Goal: Information Seeking & Learning: Learn about a topic

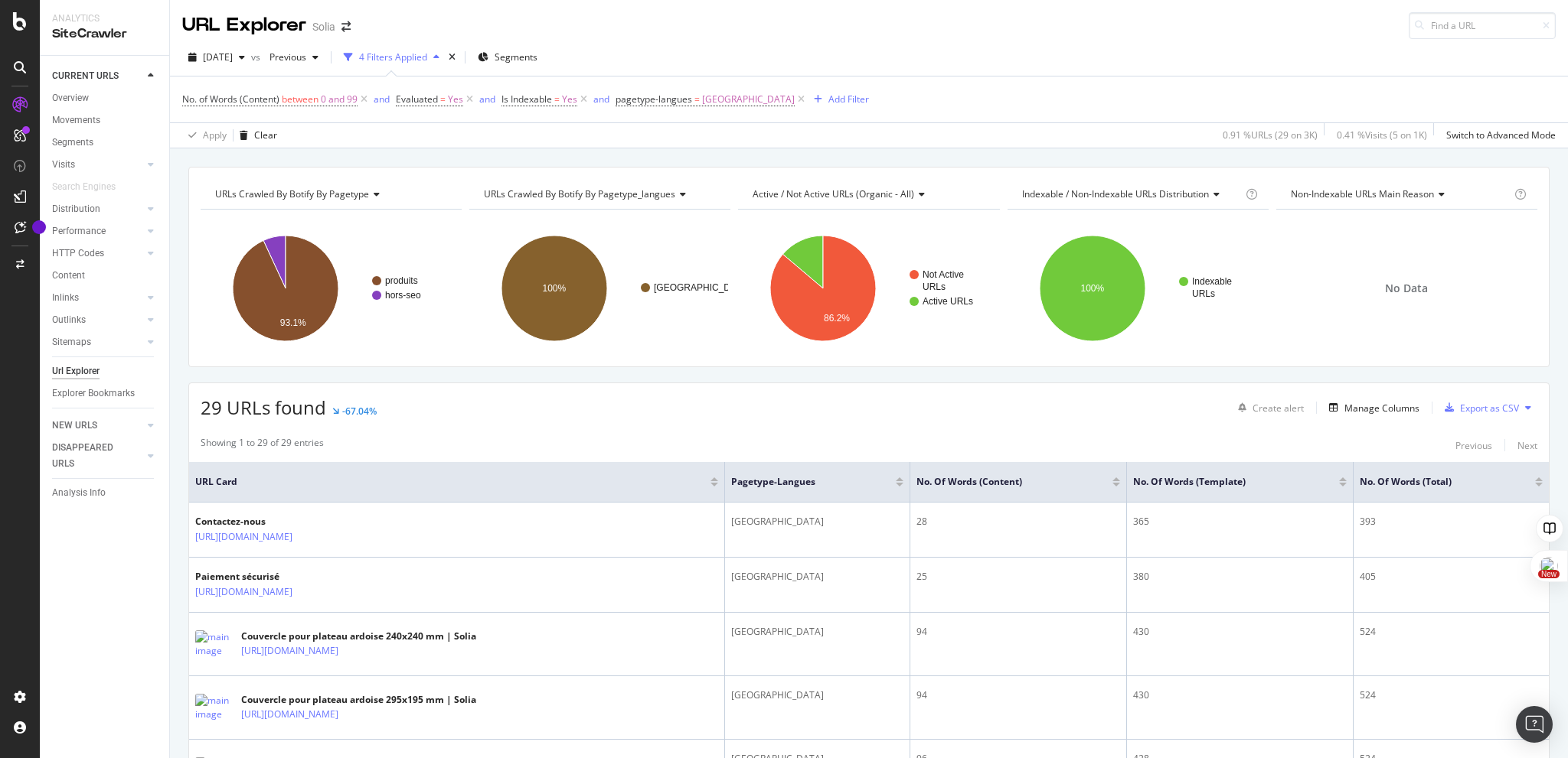
scroll to position [1719, 0]
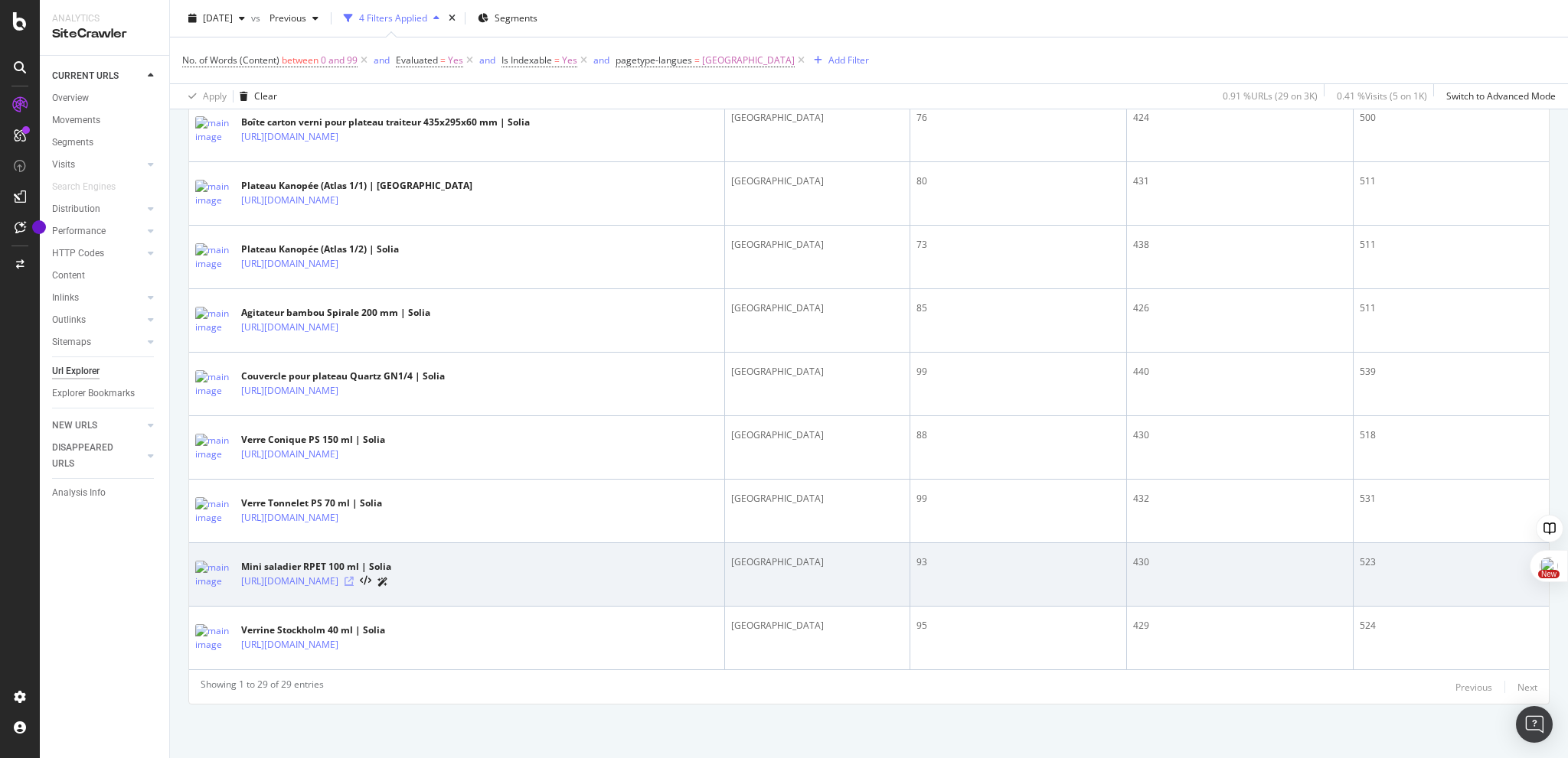
click at [354, 581] on icon at bounding box center [349, 581] width 9 height 9
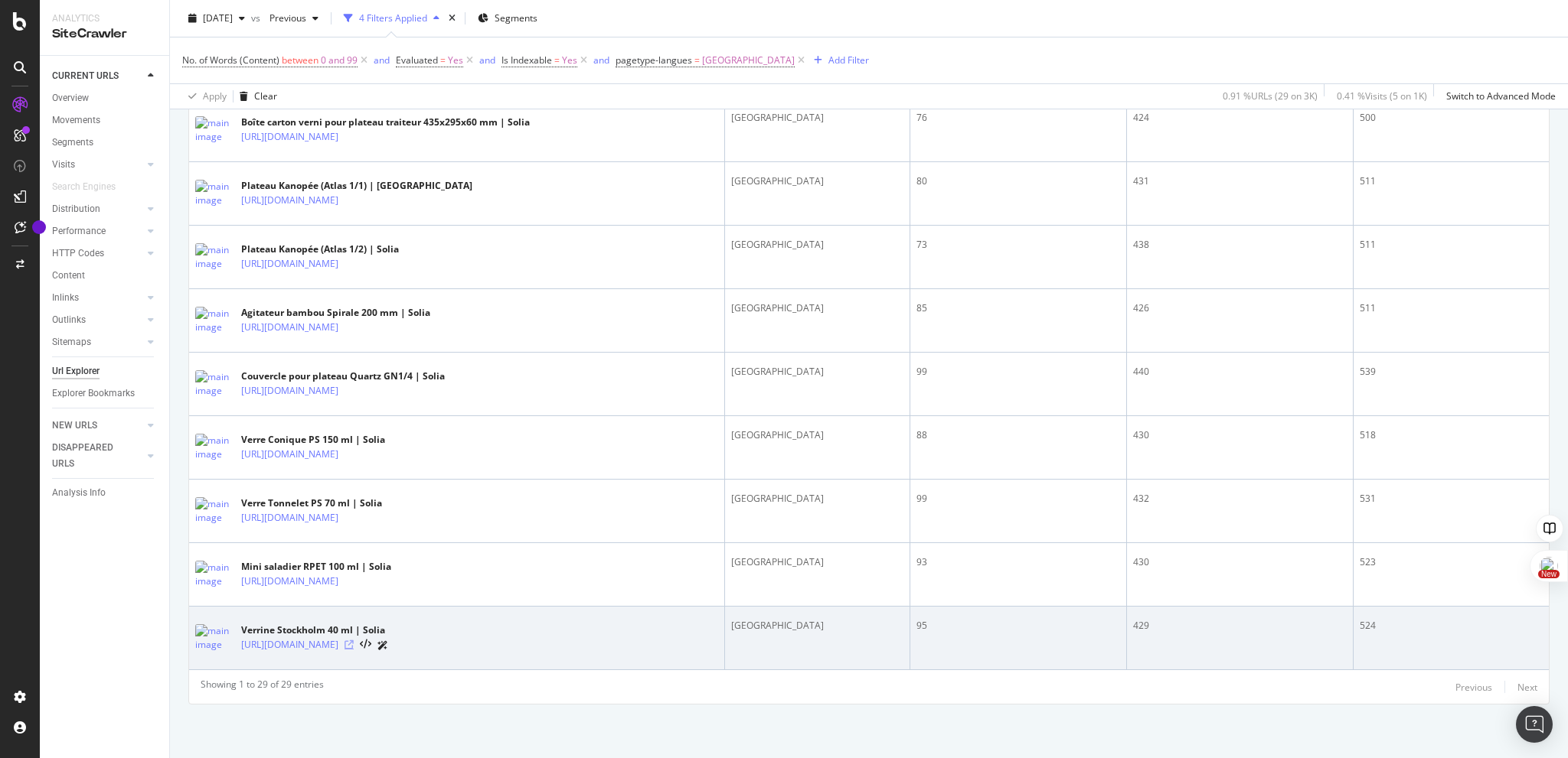
click at [354, 645] on icon at bounding box center [349, 645] width 9 height 9
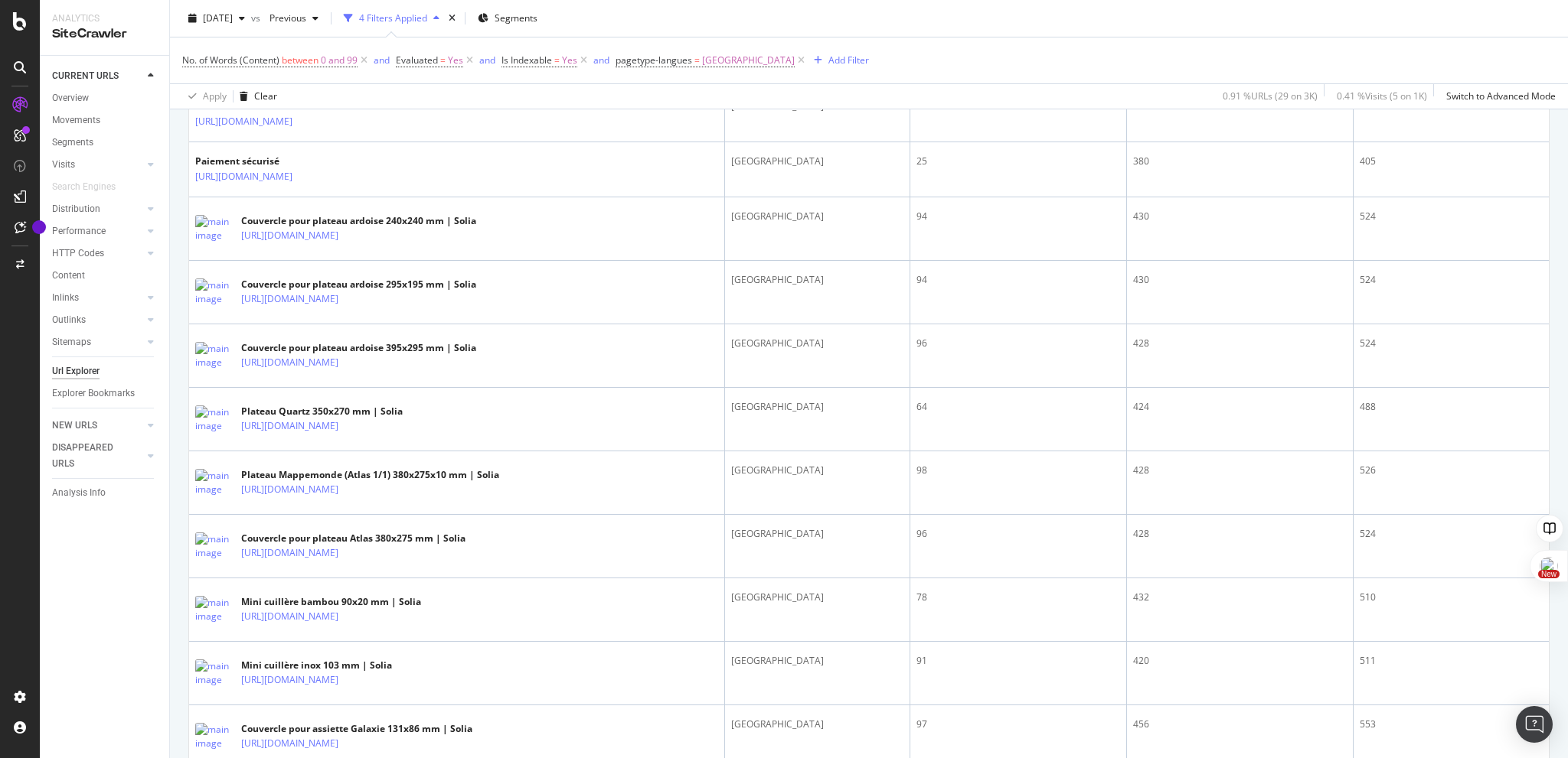
scroll to position [0, 0]
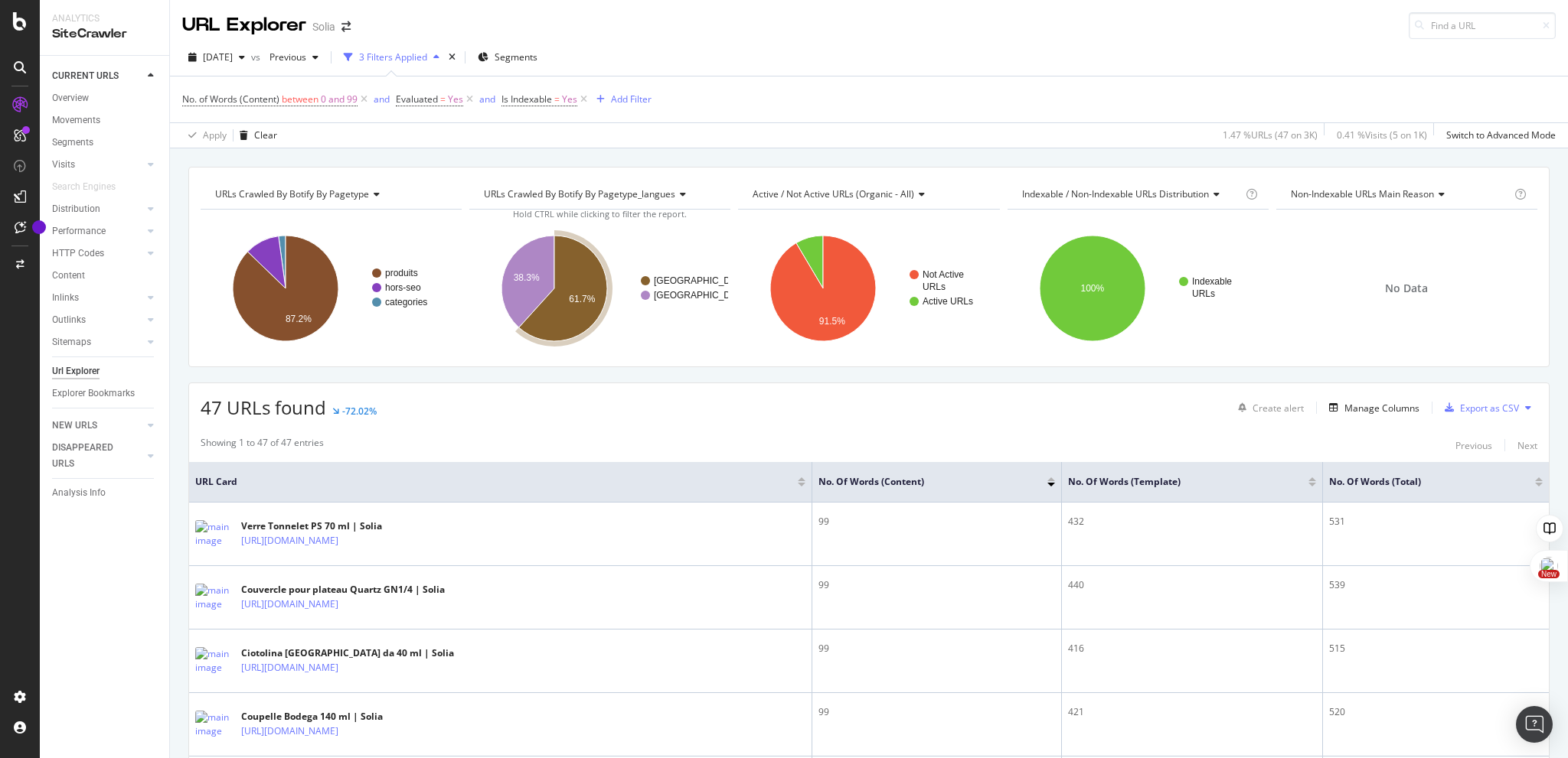
scroll to position [1, 0]
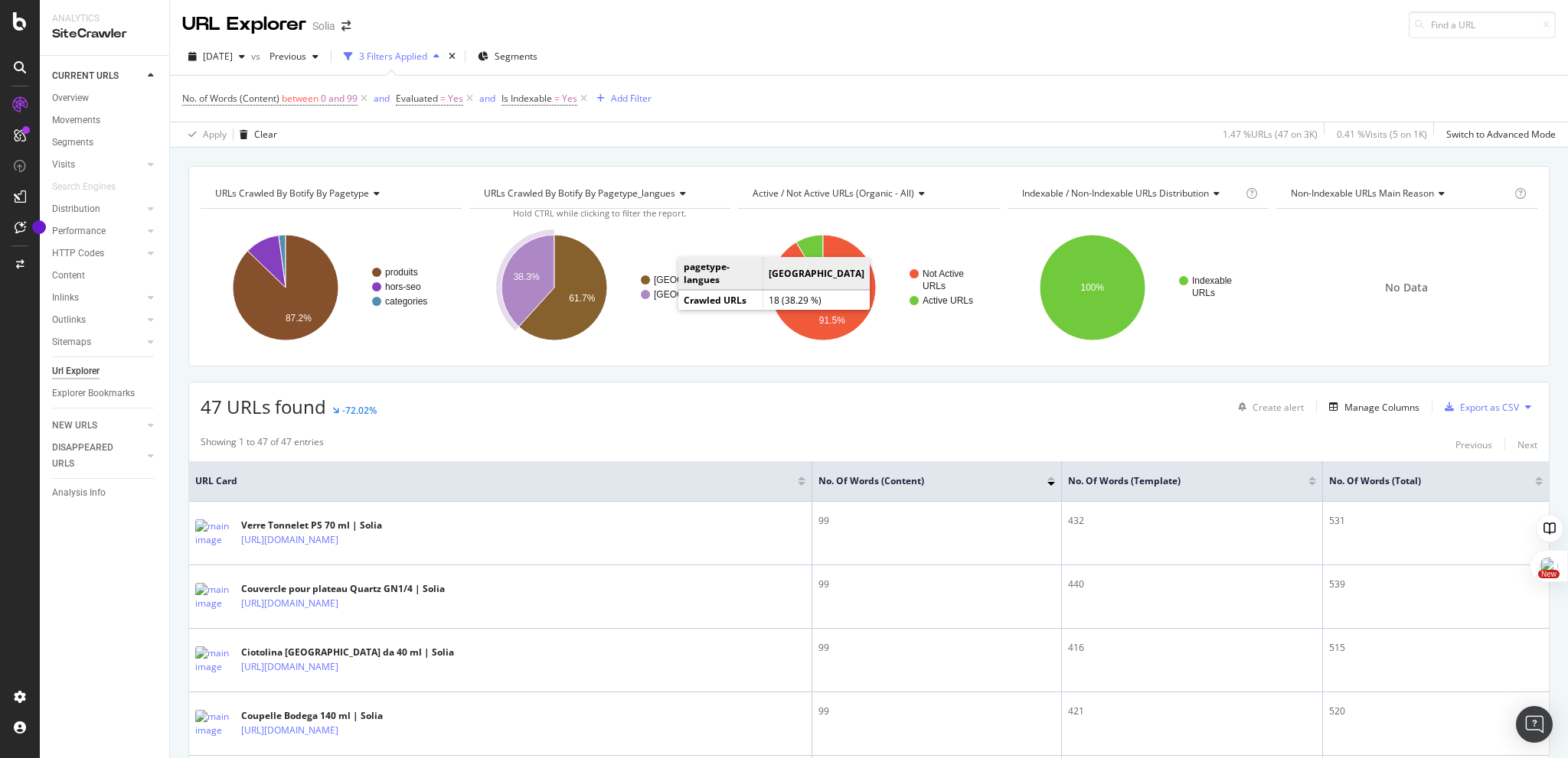
click at [663, 297] on text "[GEOGRAPHIC_DATA]" at bounding box center [702, 294] width 96 height 11
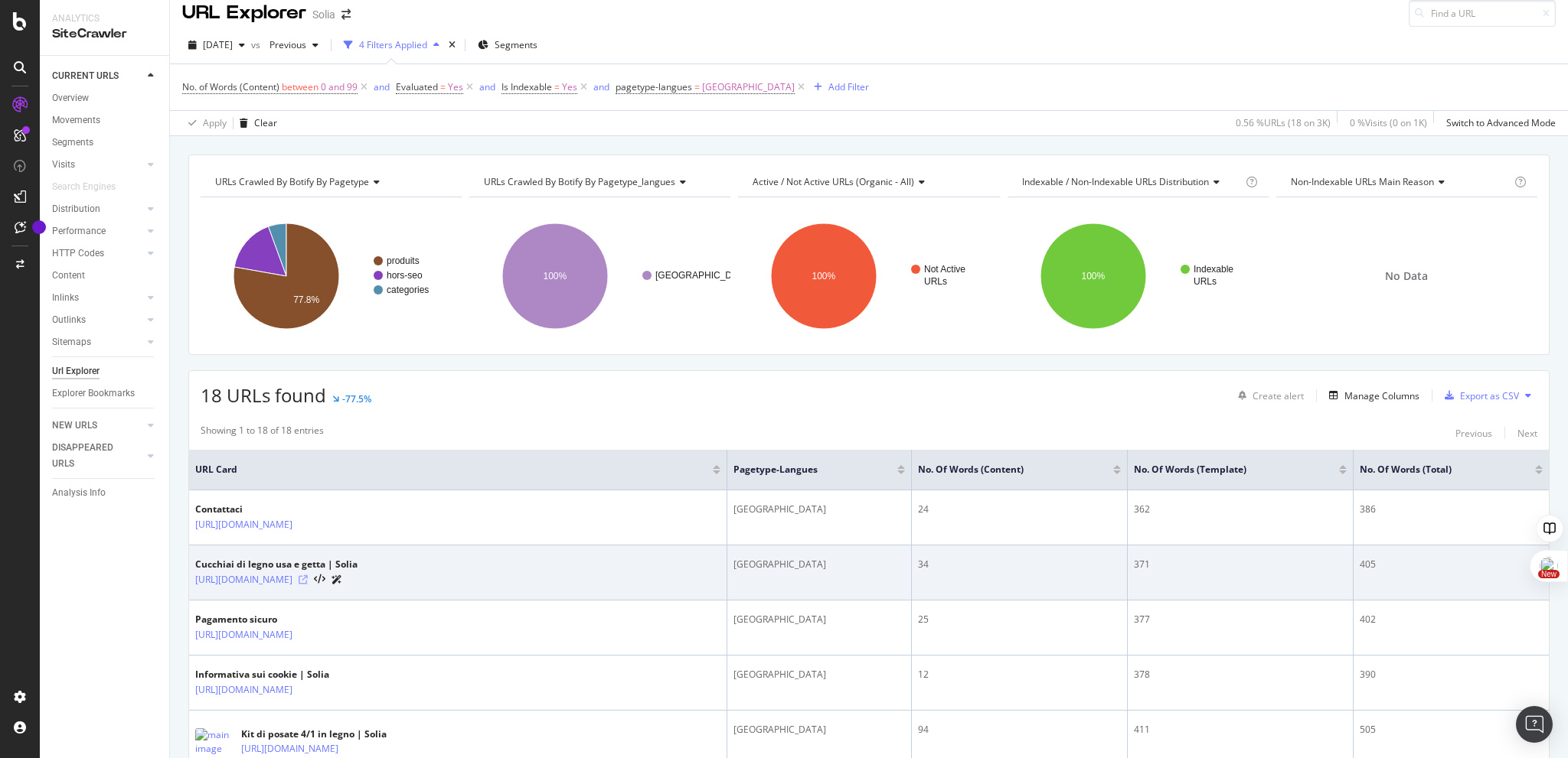
scroll to position [13, 0]
click at [307, 576] on icon at bounding box center [303, 579] width 9 height 9
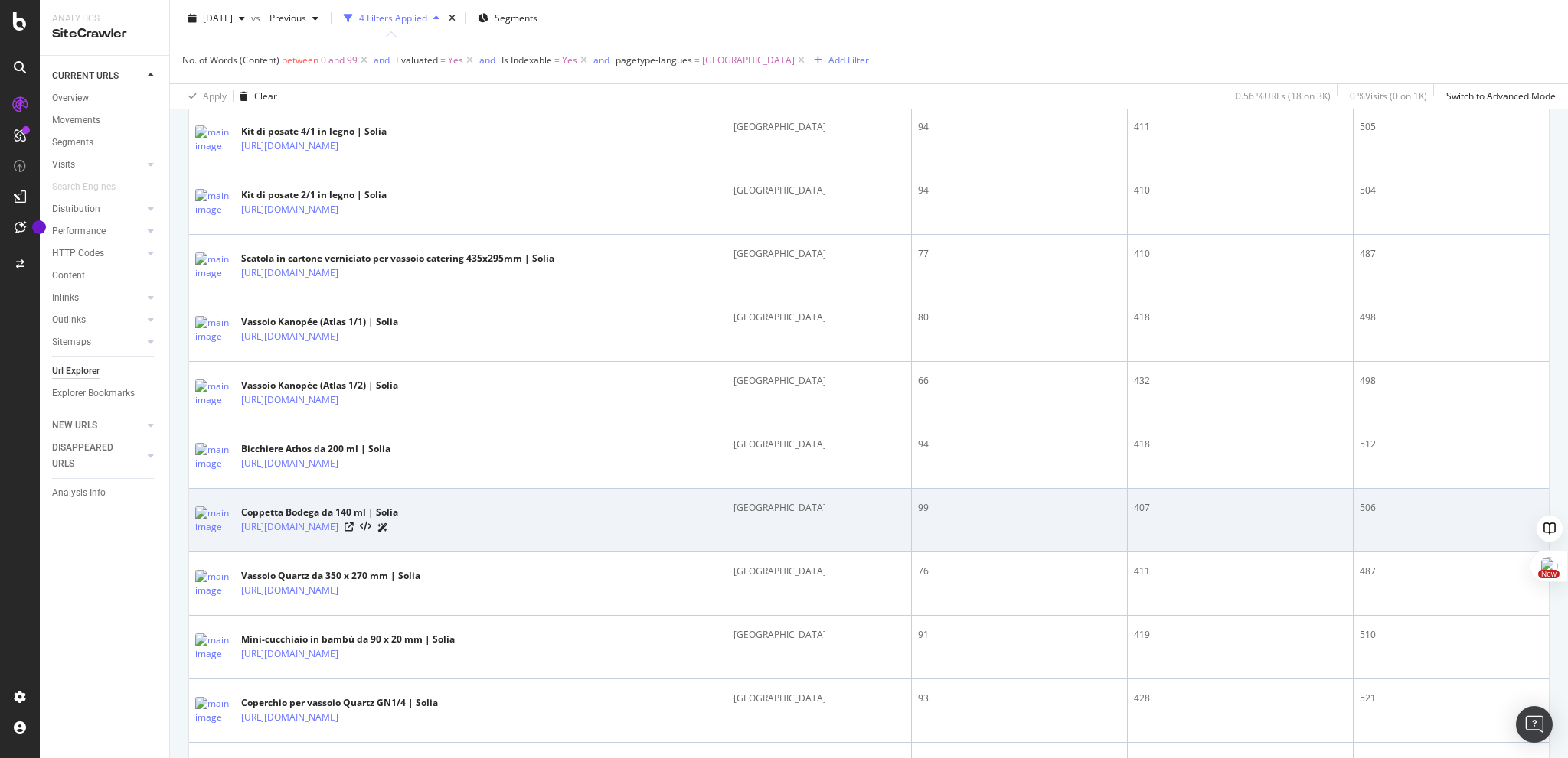
scroll to position [615, 0]
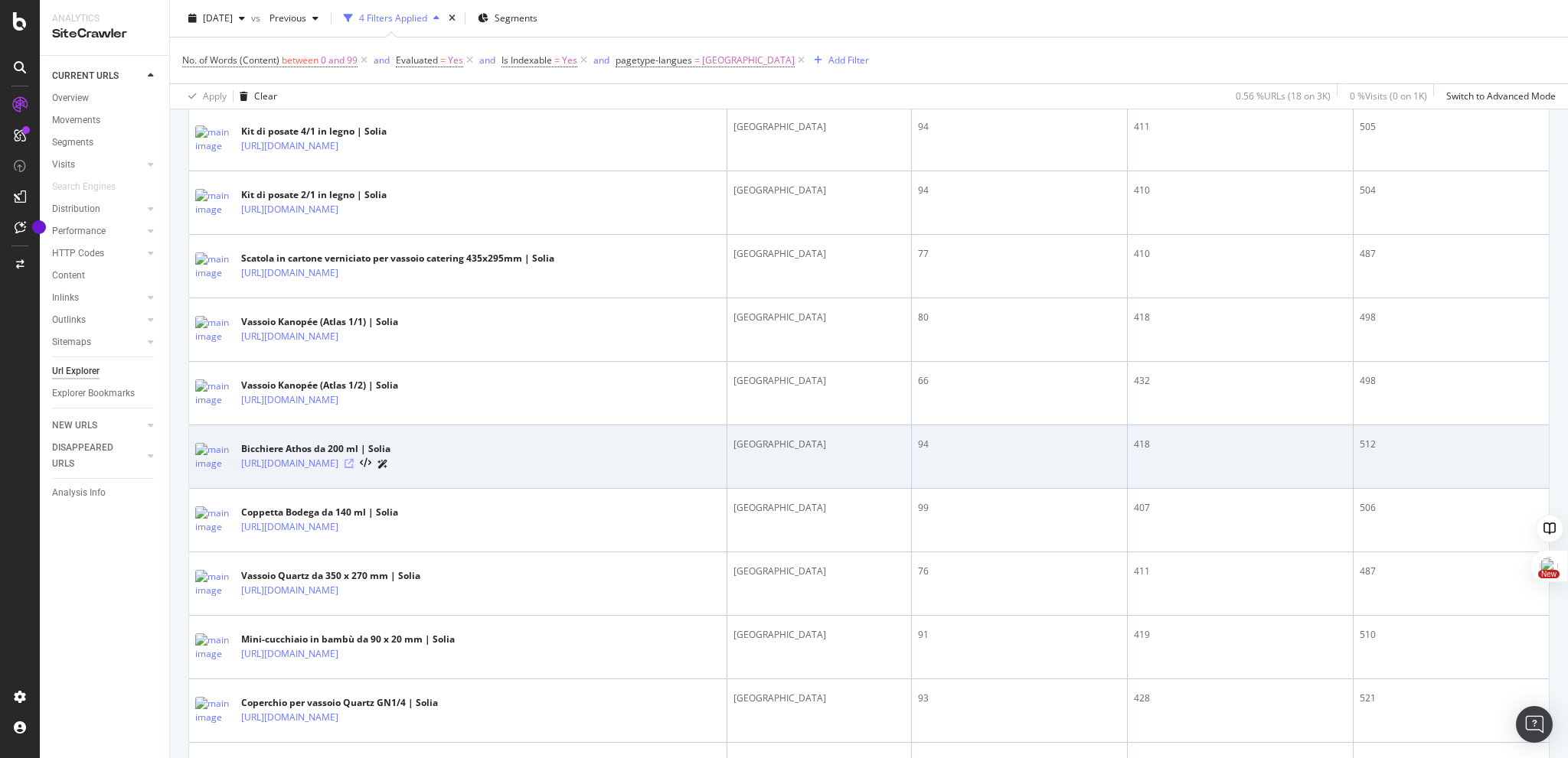
click at [354, 469] on icon at bounding box center [349, 463] width 9 height 9
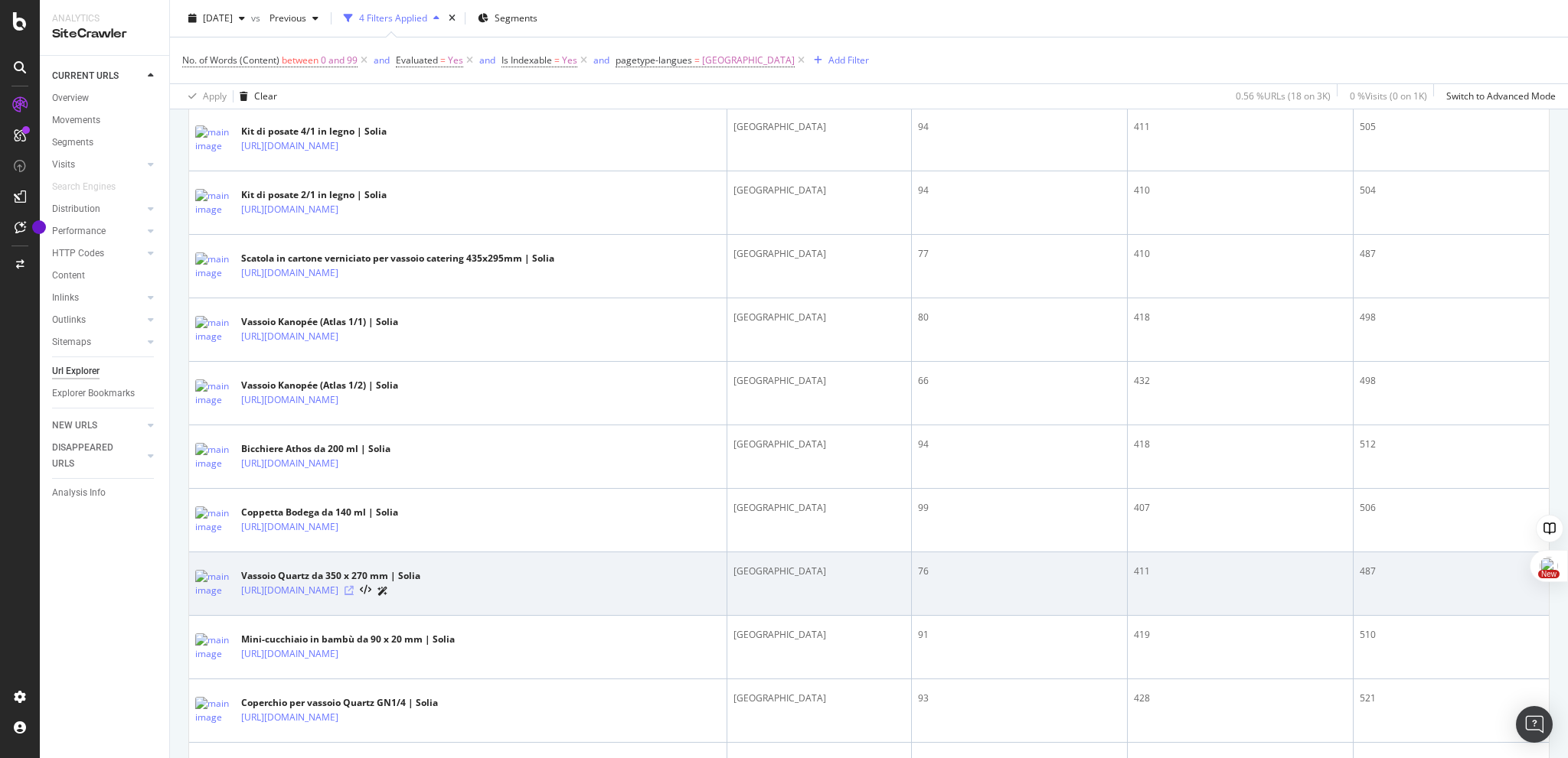
click at [354, 595] on icon at bounding box center [349, 590] width 9 height 9
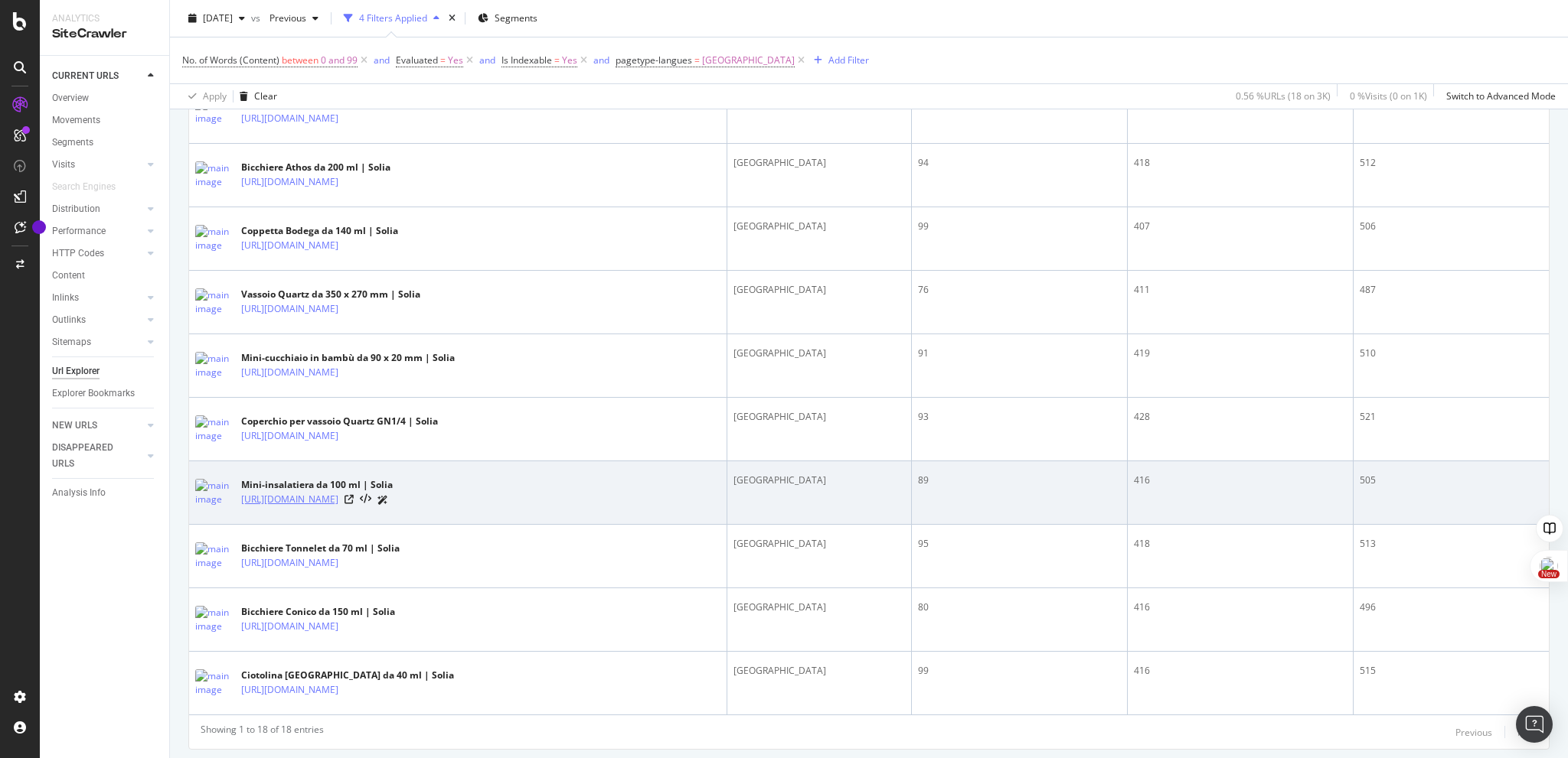
scroll to position [897, 0]
click at [354, 503] on icon at bounding box center [349, 499] width 9 height 9
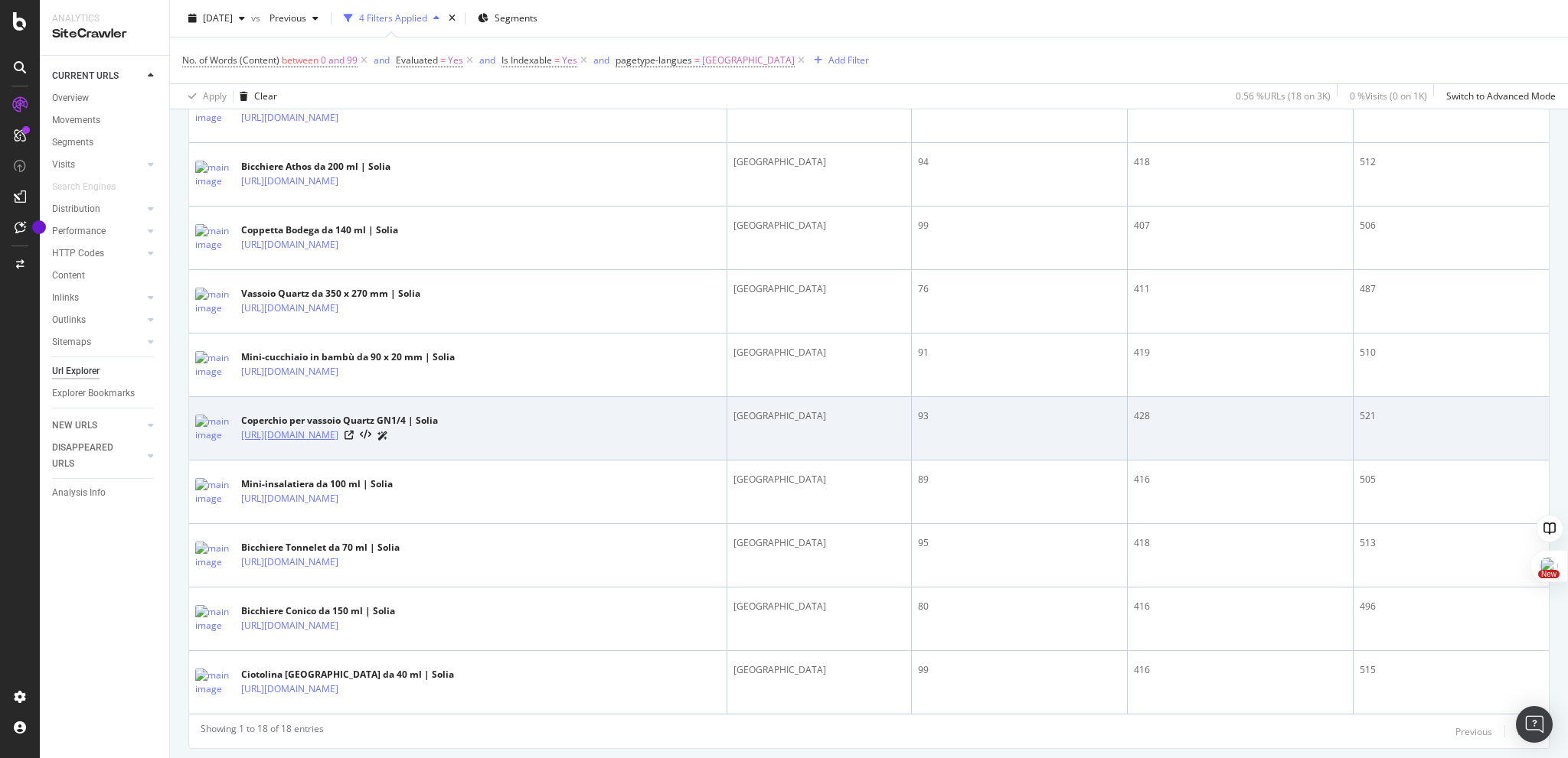
scroll to position [898, 0]
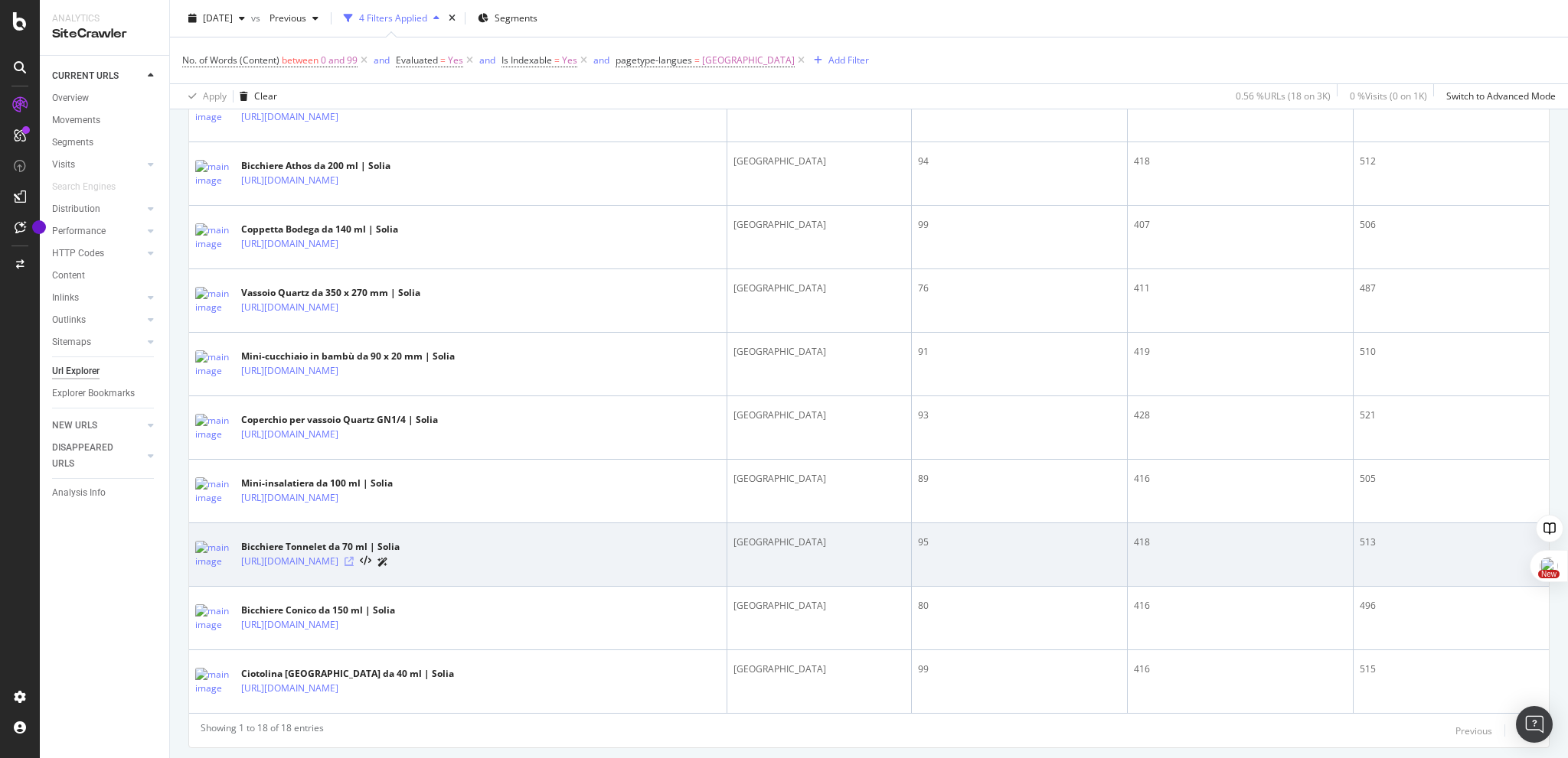
click at [354, 566] on icon at bounding box center [349, 561] width 9 height 9
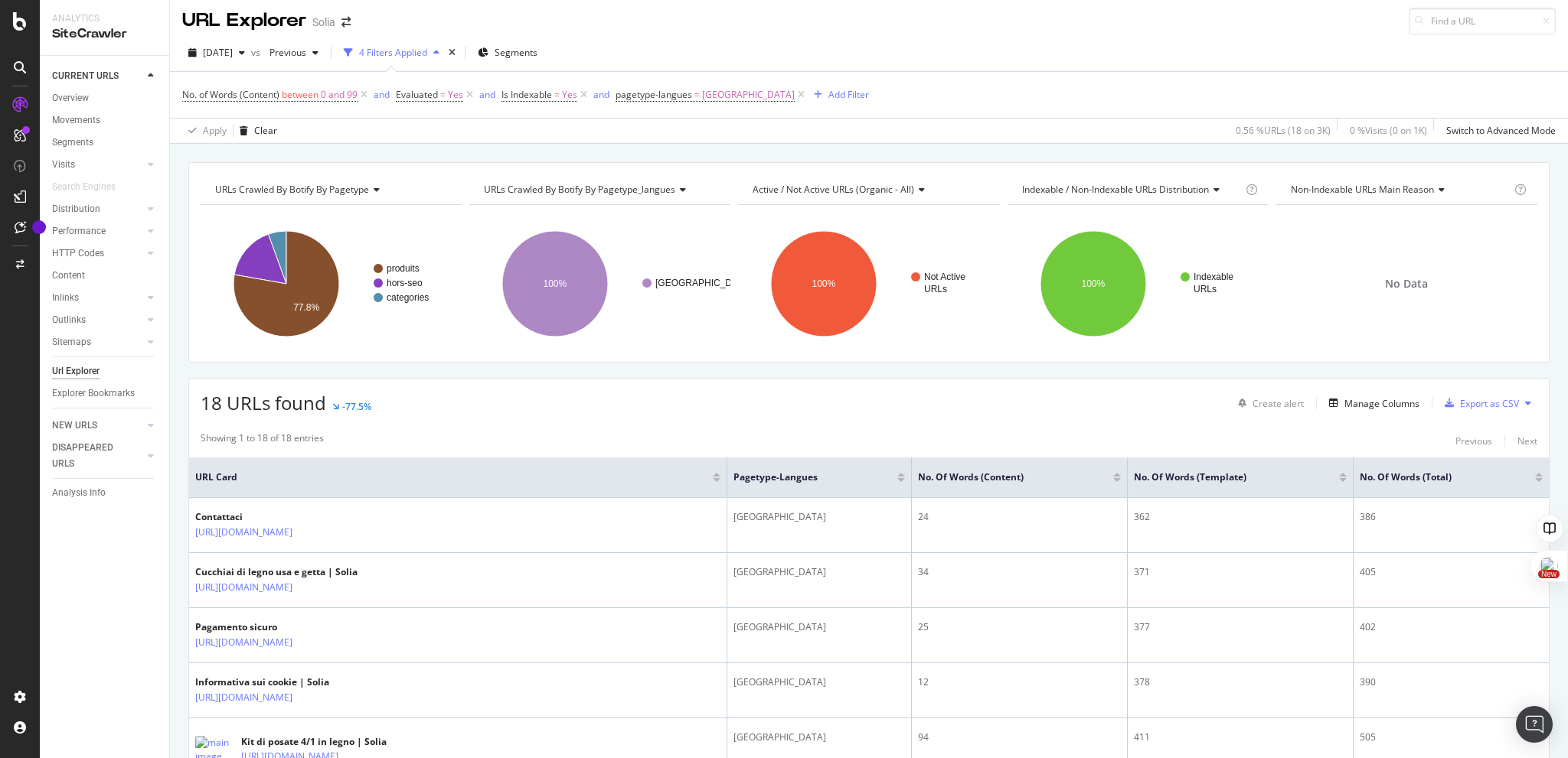
scroll to position [4, 0]
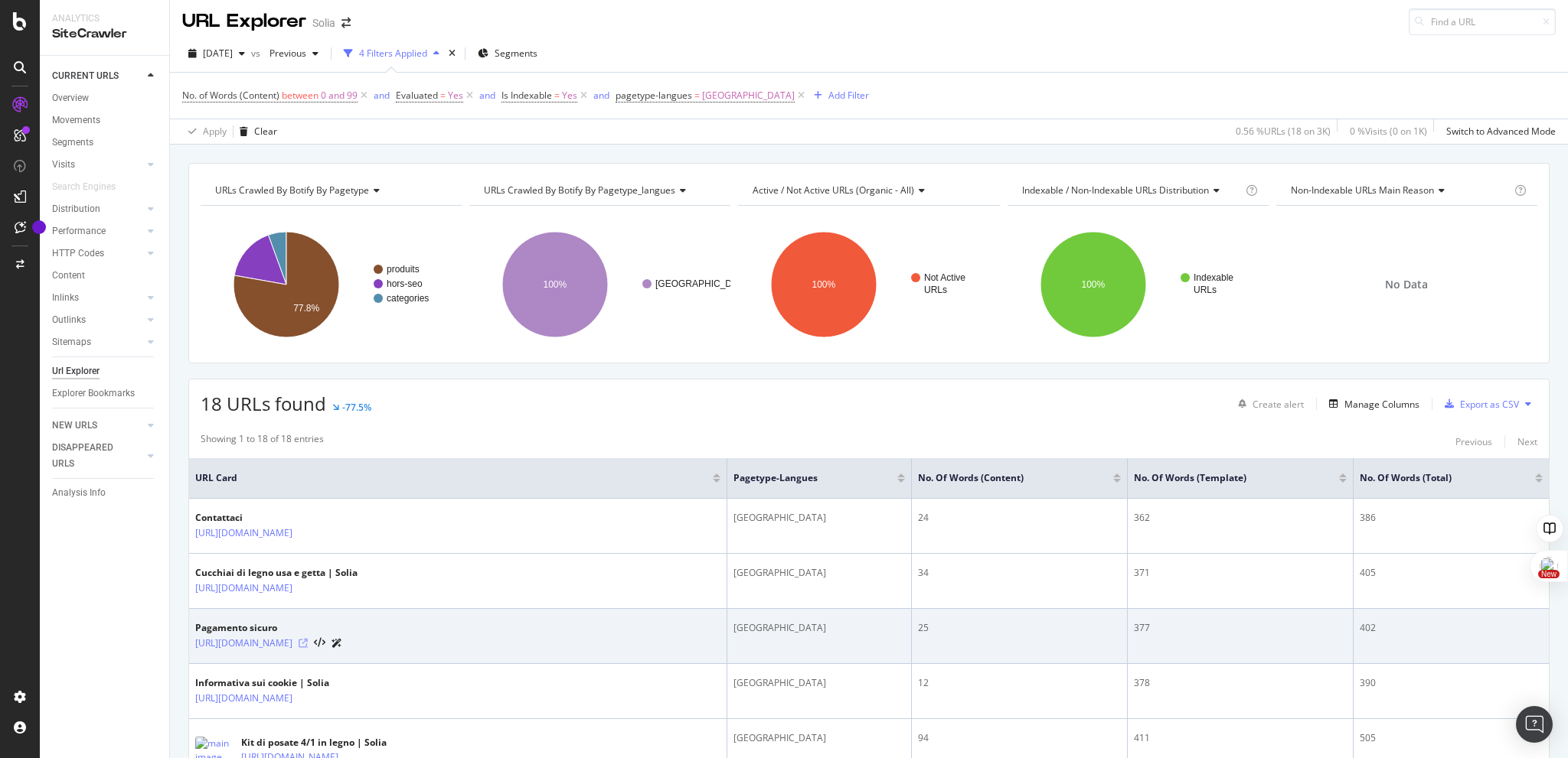
click at [307, 639] on icon at bounding box center [303, 643] width 9 height 9
